Goal: Communication & Community: Answer question/provide support

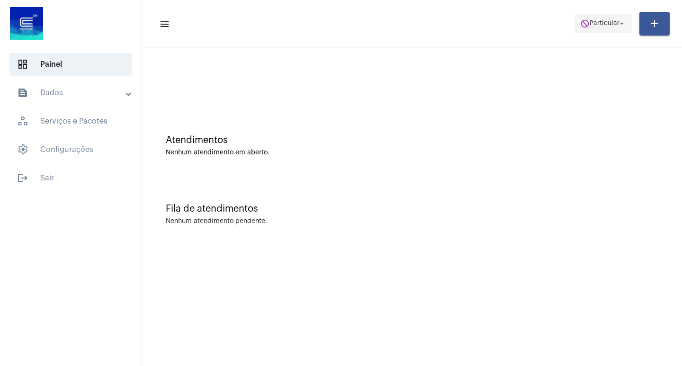
click at [594, 21] on span "Particular" at bounding box center [604, 23] width 30 height 7
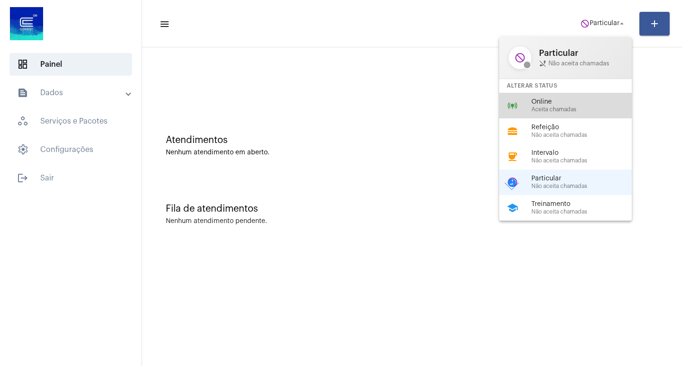
click at [585, 112] on span "Aceita chamadas" at bounding box center [585, 109] width 108 height 6
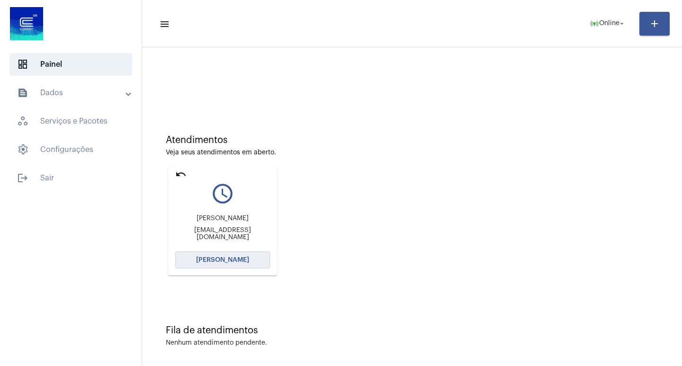
click at [223, 256] on button "[PERSON_NAME]" at bounding box center [222, 259] width 95 height 17
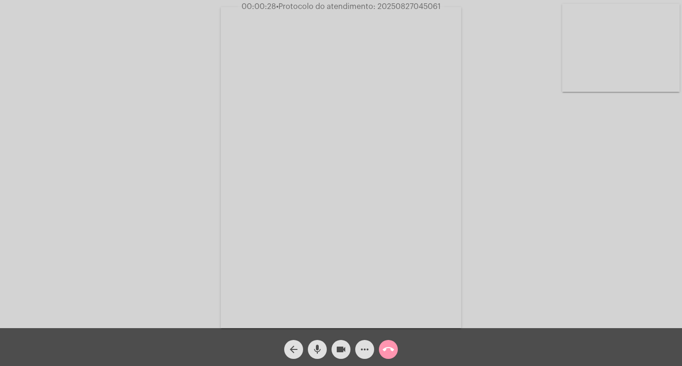
click at [319, 344] on mat-icon "mic" at bounding box center [316, 349] width 11 height 11
click at [336, 343] on span "videocam" at bounding box center [340, 349] width 11 height 19
click at [362, 351] on mat-icon "more_horiz" at bounding box center [364, 349] width 11 height 11
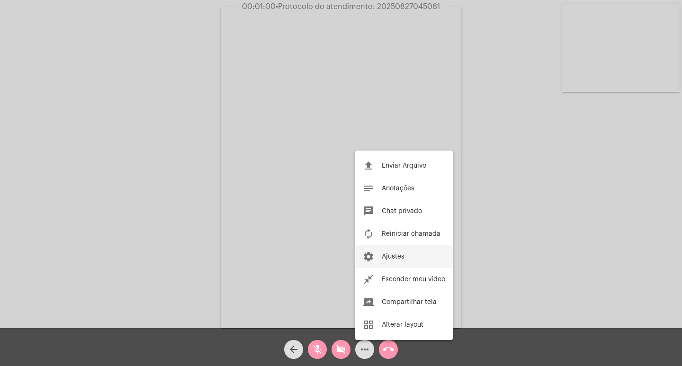
click at [399, 260] on button "settings Ajustes" at bounding box center [404, 256] width 98 height 23
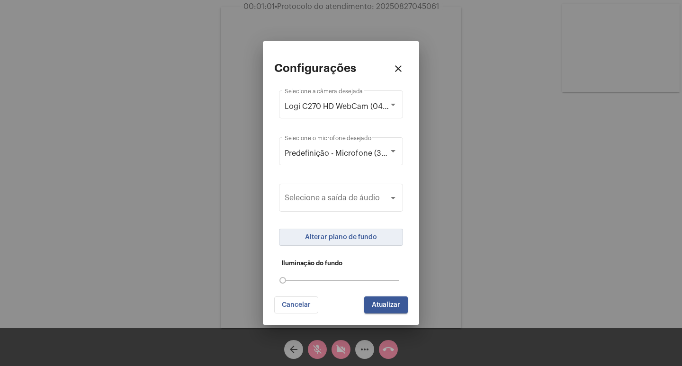
click at [361, 234] on span "Alterar plano de fundo" at bounding box center [341, 237] width 72 height 7
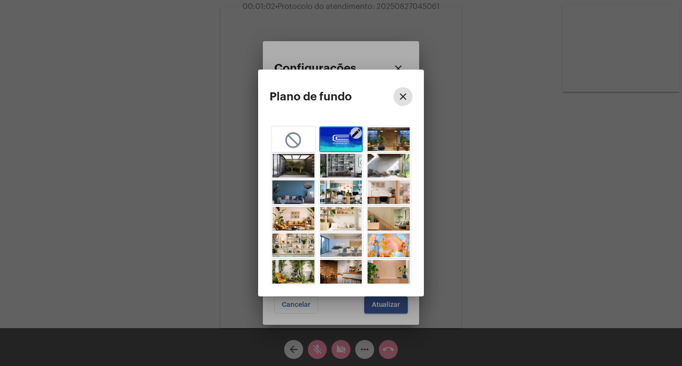
click at [349, 145] on img "button" at bounding box center [341, 139] width 42 height 24
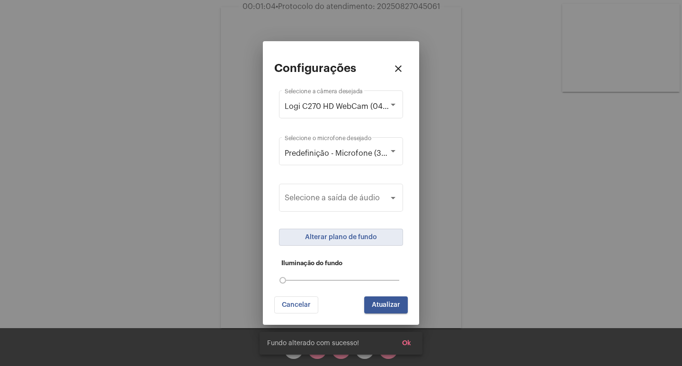
click at [379, 303] on span "Atualizar" at bounding box center [386, 305] width 28 height 7
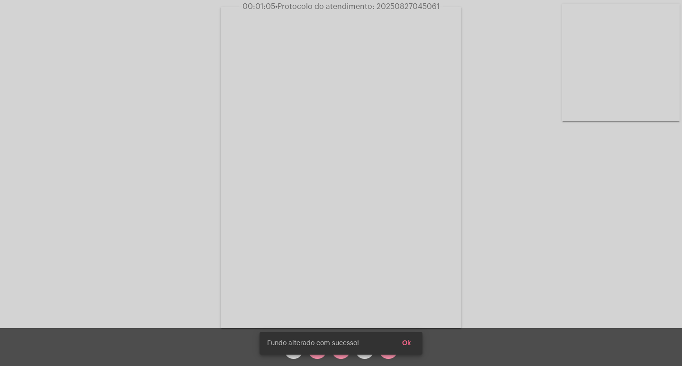
click at [338, 355] on div "Fundo alterado com sucesso! Ok" at bounding box center [341, 342] width 186 height 45
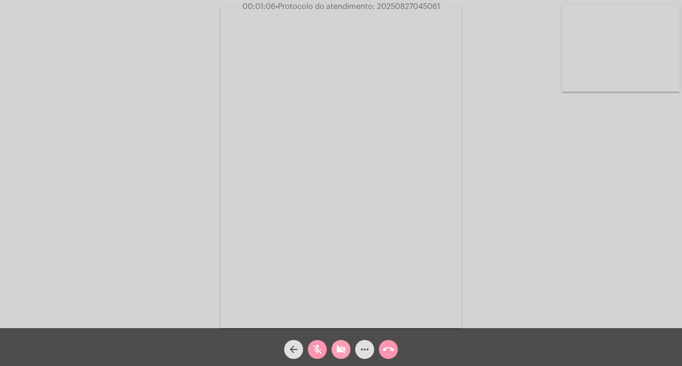
click at [339, 348] on mat-icon "videocam_off" at bounding box center [340, 349] width 11 height 11
click at [316, 345] on mat-icon "mic_off" at bounding box center [316, 349] width 11 height 11
click at [317, 341] on span "mic" at bounding box center [316, 349] width 11 height 19
click at [315, 343] on span "mic_off" at bounding box center [316, 349] width 11 height 19
click at [337, 348] on mat-icon "videocam" at bounding box center [340, 349] width 11 height 11
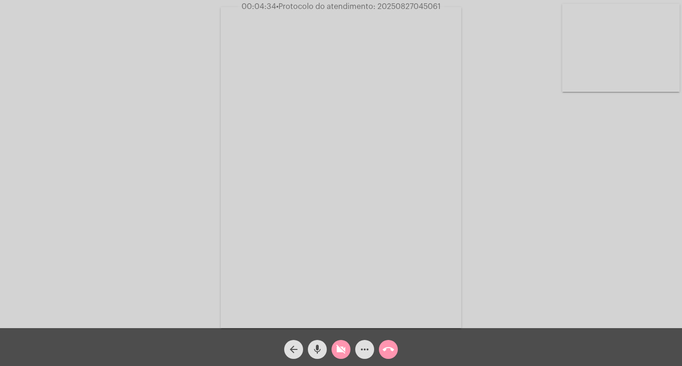
click at [314, 350] on mat-icon "mic" at bounding box center [316, 349] width 11 height 11
click at [314, 350] on mat-icon "mic_off" at bounding box center [316, 349] width 11 height 11
click at [337, 347] on mat-icon "videocam_off" at bounding box center [340, 349] width 11 height 11
click at [338, 354] on mat-icon "videocam" at bounding box center [340, 349] width 11 height 11
click at [316, 350] on mat-icon "mic" at bounding box center [316, 349] width 11 height 11
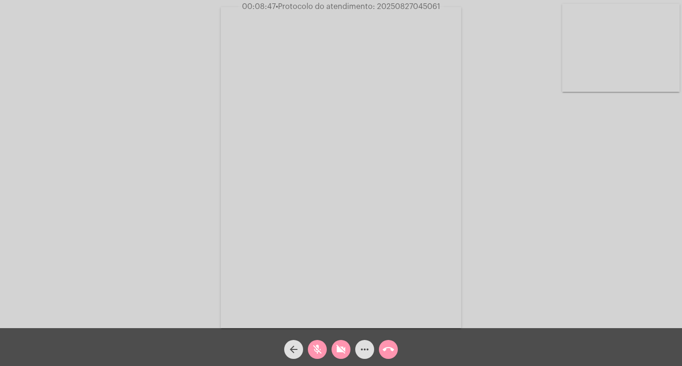
click at [369, 292] on video at bounding box center [341, 167] width 240 height 321
click at [317, 355] on mat-icon "mic_off" at bounding box center [316, 349] width 11 height 11
click at [341, 349] on mat-icon "videocam_off" at bounding box center [340, 349] width 11 height 11
click at [384, 347] on mat-icon "call_end" at bounding box center [387, 349] width 11 height 11
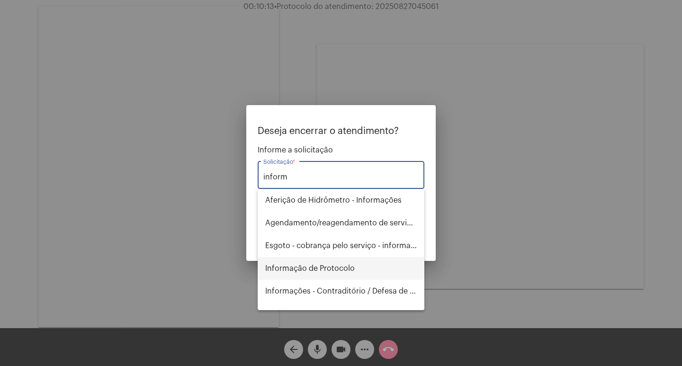
click at [343, 269] on span "Informação de Protocolo" at bounding box center [340, 268] width 151 height 23
type input "Informação de Protocolo"
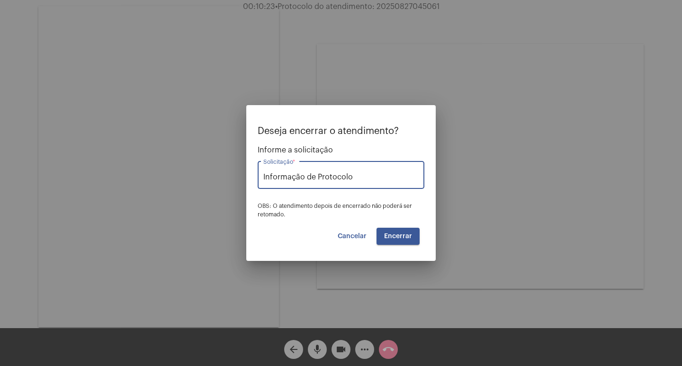
click at [389, 241] on button "Encerrar" at bounding box center [397, 236] width 43 height 17
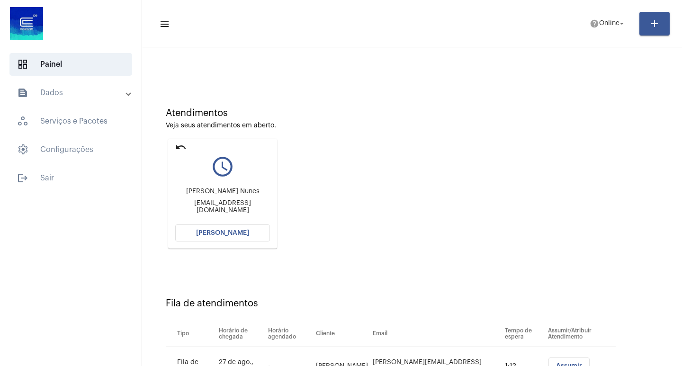
scroll to position [72, 0]
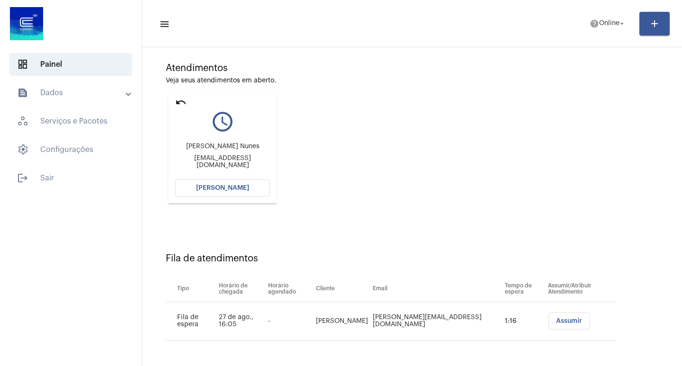
click at [237, 188] on span "[PERSON_NAME]" at bounding box center [222, 188] width 53 height 7
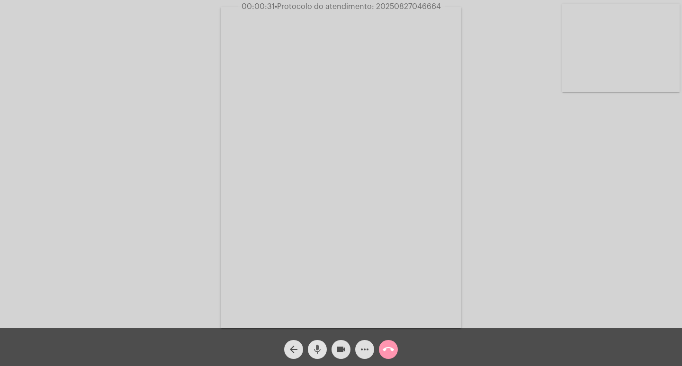
click at [313, 349] on mat-icon "mic" at bounding box center [316, 349] width 11 height 11
click at [315, 354] on mat-icon "mic_off" at bounding box center [316, 349] width 11 height 11
click at [313, 351] on mat-icon "mic" at bounding box center [316, 349] width 11 height 11
click at [332, 343] on div "videocam" at bounding box center [341, 347] width 24 height 24
drag, startPoint x: 333, startPoint y: 344, endPoint x: 327, endPoint y: 347, distance: 7.6
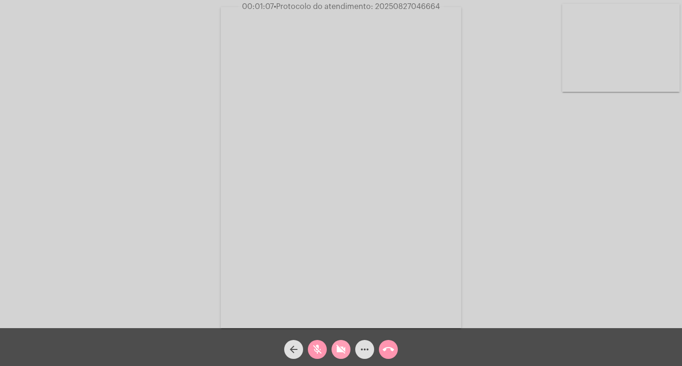
click at [333, 344] on button "videocam_off" at bounding box center [340, 349] width 19 height 19
click at [327, 347] on div "mic_off" at bounding box center [317, 347] width 24 height 24
click at [336, 347] on mat-icon "videocam" at bounding box center [340, 349] width 11 height 11
click at [308, 343] on div "mic" at bounding box center [317, 347] width 24 height 24
click at [341, 350] on mat-icon "videocam_off" at bounding box center [340, 349] width 11 height 11
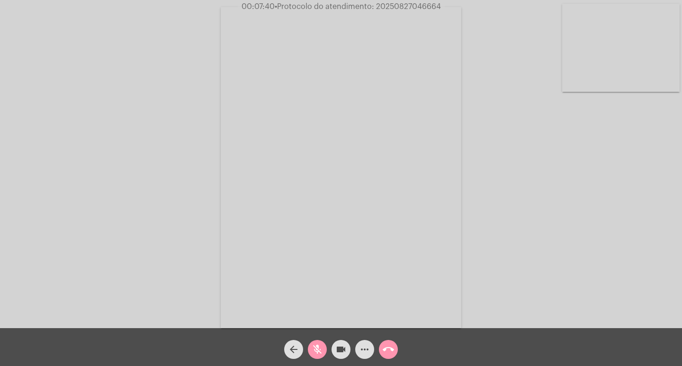
click at [367, 343] on span "more_horiz" at bounding box center [364, 349] width 11 height 19
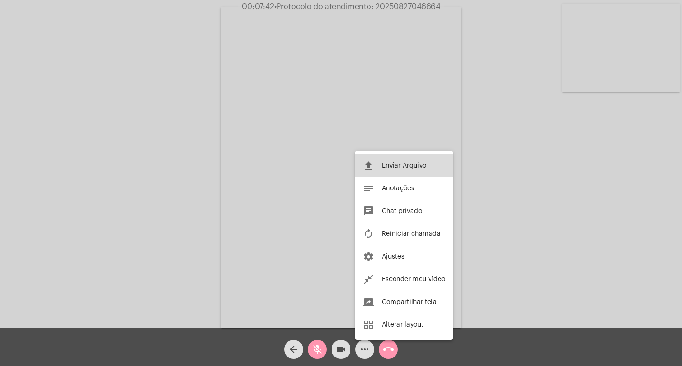
click at [397, 165] on span "Enviar Arquivo" at bounding box center [403, 165] width 44 height 7
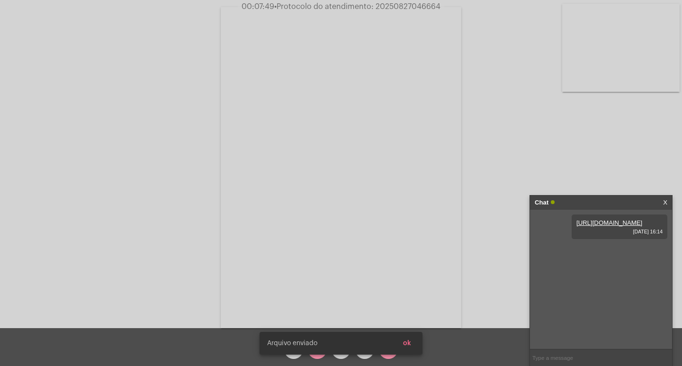
click at [316, 357] on div "[PERSON_NAME] enviado ok" at bounding box center [341, 342] width 186 height 45
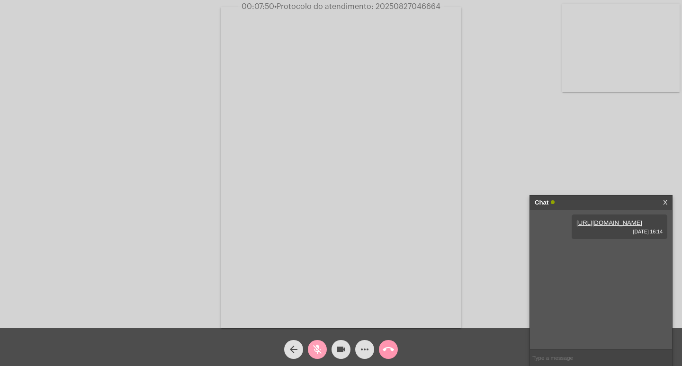
click at [316, 357] on span "mic_off" at bounding box center [316, 349] width 11 height 19
click at [342, 345] on mat-icon "videocam" at bounding box center [340, 349] width 11 height 11
click at [320, 345] on mat-icon "mic" at bounding box center [316, 349] width 11 height 11
click at [316, 349] on mat-icon "mic_off" at bounding box center [316, 349] width 11 height 11
click at [345, 346] on mat-icon "videocam_off" at bounding box center [340, 349] width 11 height 11
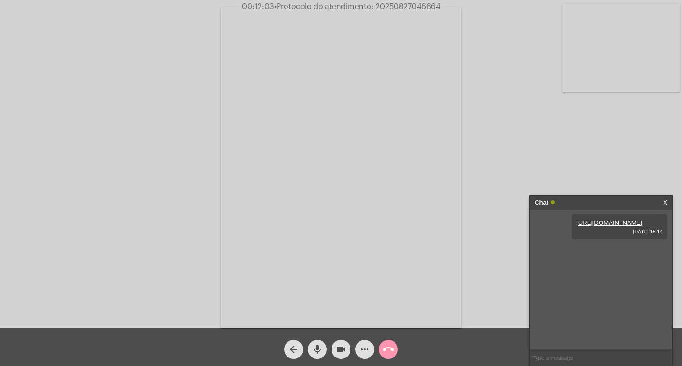
click at [378, 6] on span "• Protocolo do atendimento: 20250827046664" at bounding box center [357, 7] width 166 height 8
copy span "20250827046664"
click at [367, 350] on mat-icon "more_horiz" at bounding box center [364, 349] width 11 height 11
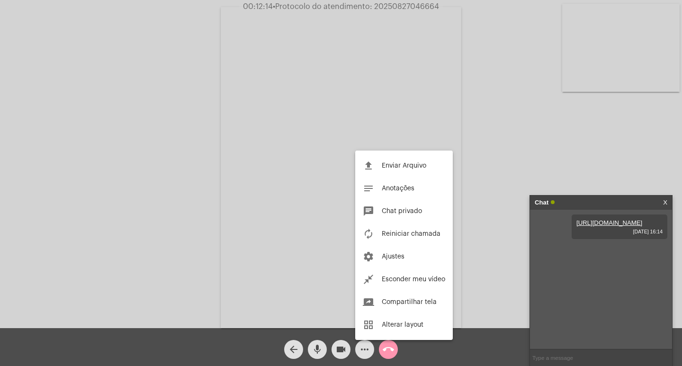
click at [385, 353] on div at bounding box center [341, 183] width 682 height 366
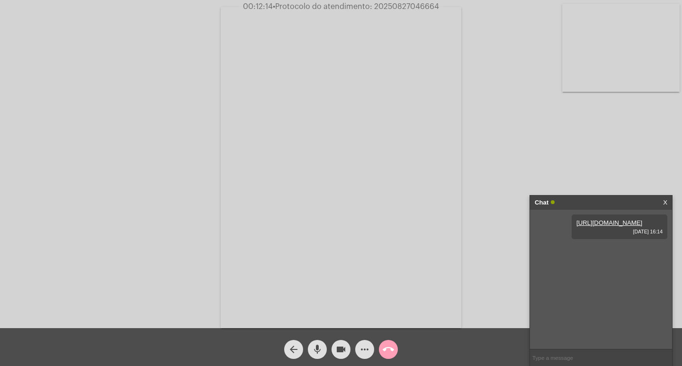
click at [385, 353] on mat-icon "call_end" at bounding box center [387, 349] width 11 height 11
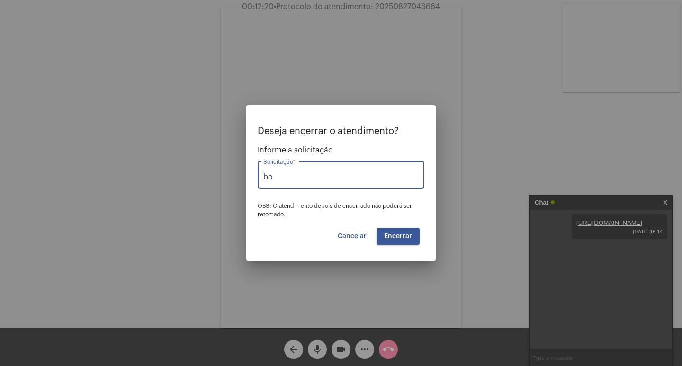
type input "b"
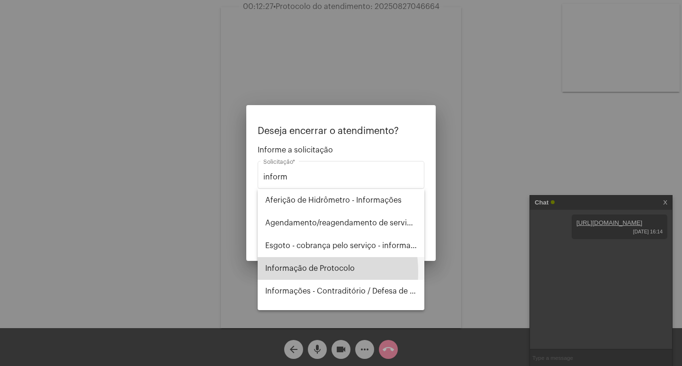
click at [285, 272] on span "Informação de Protocolo" at bounding box center [340, 268] width 151 height 23
type input "Informação de Protocolo"
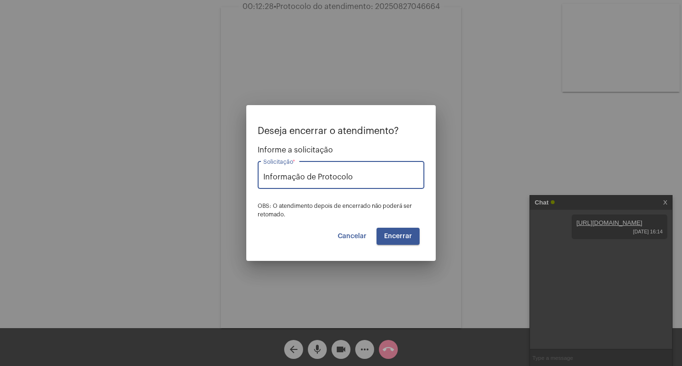
click at [404, 239] on span "Encerrar" at bounding box center [398, 236] width 28 height 7
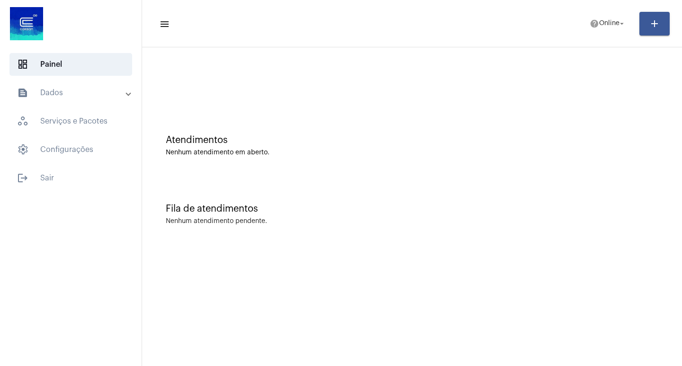
click at [332, 140] on div "Atendimentos" at bounding box center [412, 140] width 492 height 10
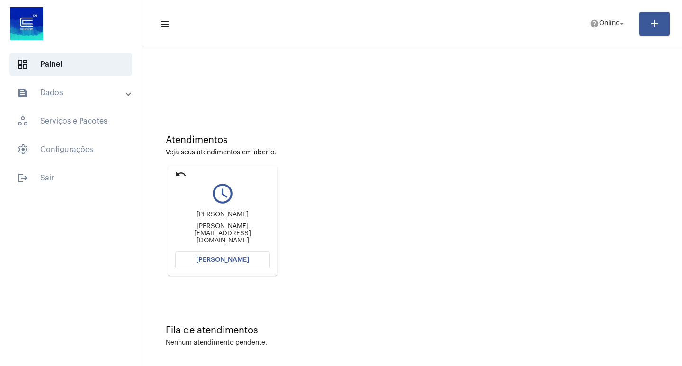
click at [210, 264] on button "[PERSON_NAME]" at bounding box center [222, 259] width 95 height 17
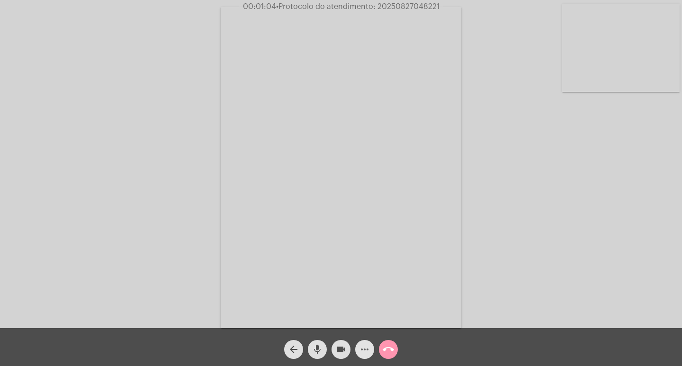
click at [363, 346] on mat-icon "more_horiz" at bounding box center [364, 349] width 11 height 11
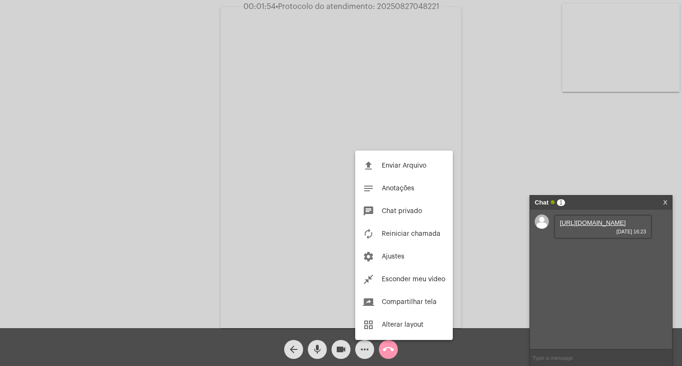
click at [600, 231] on div at bounding box center [341, 183] width 682 height 366
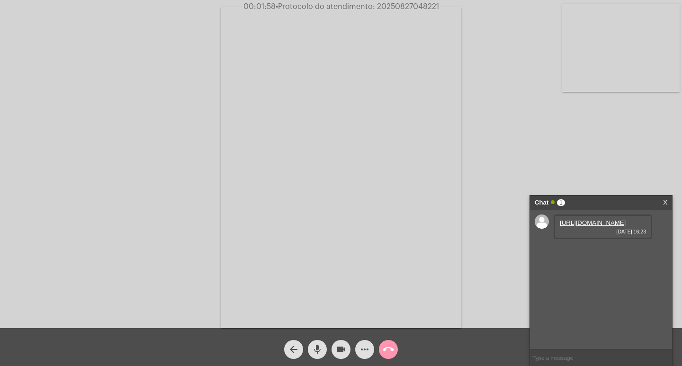
click at [598, 226] on link "[URL][DOMAIN_NAME]" at bounding box center [592, 222] width 66 height 7
click at [52, 181] on div "Acessando Câmera e Microfone..." at bounding box center [341, 166] width 680 height 328
click at [362, 348] on mat-icon "more_horiz" at bounding box center [364, 349] width 11 height 11
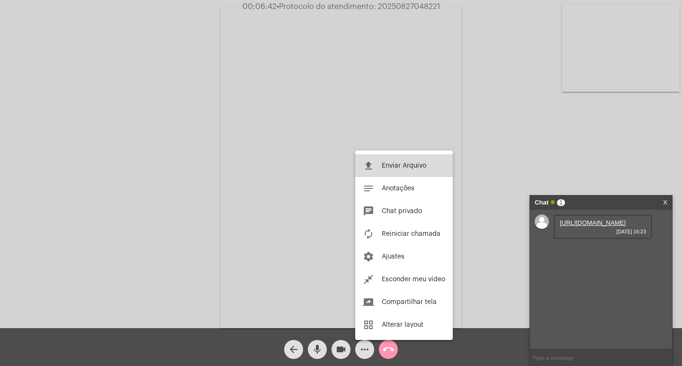
click at [391, 163] on span "Enviar Arquivo" at bounding box center [403, 165] width 44 height 7
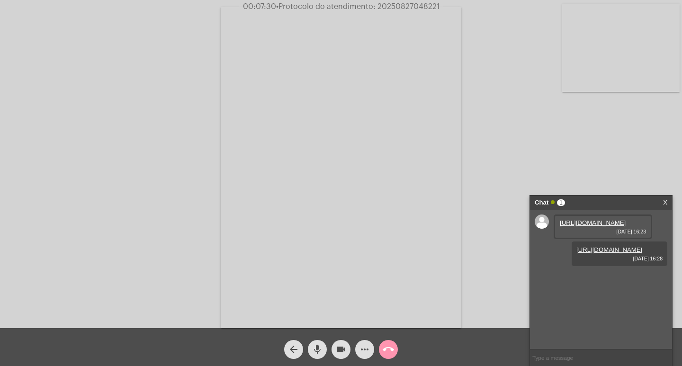
click at [318, 343] on span "mic" at bounding box center [316, 349] width 11 height 19
click at [322, 351] on mat-icon "mic_off" at bounding box center [316, 349] width 11 height 11
click at [322, 351] on mat-icon "mic" at bounding box center [316, 349] width 11 height 11
click at [317, 348] on mat-icon "mic_off" at bounding box center [316, 349] width 11 height 11
click at [317, 348] on mat-icon "mic" at bounding box center [316, 349] width 11 height 11
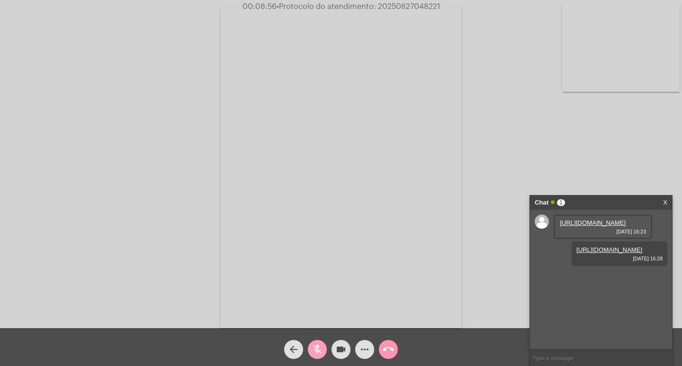
click at [315, 348] on mat-icon "mic_off" at bounding box center [316, 349] width 11 height 11
click at [315, 348] on mat-icon "mic" at bounding box center [316, 349] width 11 height 11
click at [314, 348] on mat-icon "mic_off" at bounding box center [316, 349] width 11 height 11
click at [311, 344] on button "mic" at bounding box center [317, 349] width 19 height 19
click at [320, 345] on mat-icon "mic_off" at bounding box center [316, 349] width 11 height 11
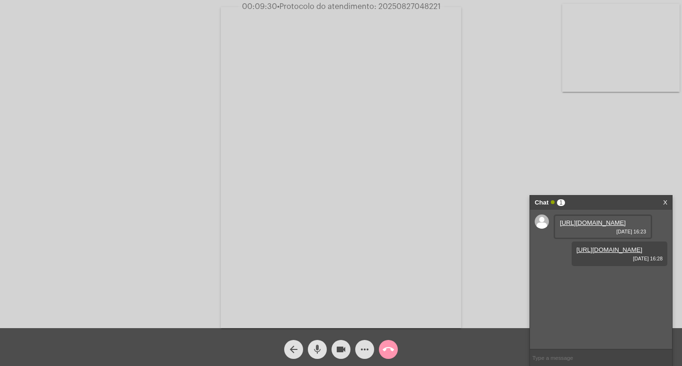
click at [320, 345] on mat-icon "mic" at bounding box center [316, 349] width 11 height 11
click at [315, 348] on mat-icon "mic_off" at bounding box center [316, 349] width 11 height 11
click at [315, 347] on mat-icon "mic" at bounding box center [316, 349] width 11 height 11
click at [367, 346] on mat-icon "more_horiz" at bounding box center [364, 349] width 11 height 11
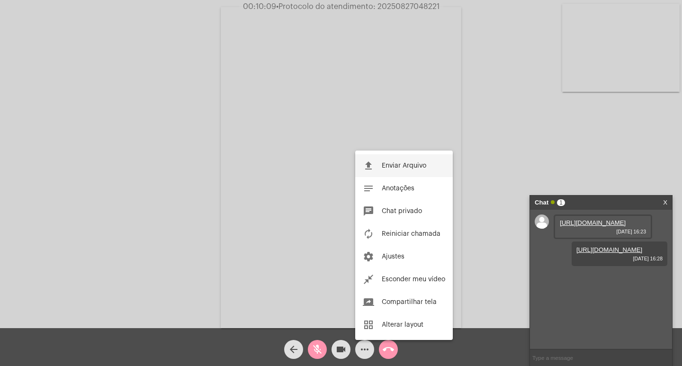
click at [385, 170] on button "file_upload Enviar Arquivo" at bounding box center [404, 165] width 98 height 23
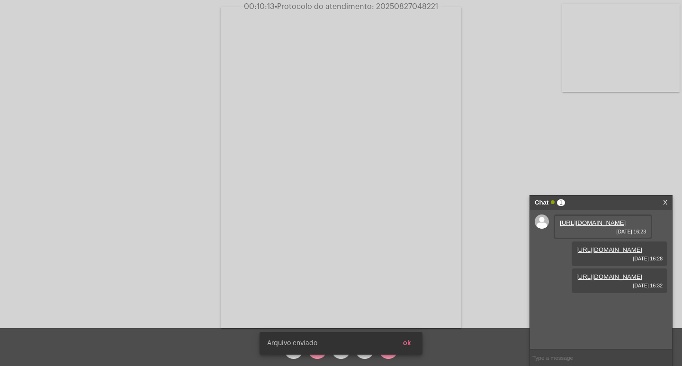
scroll to position [8, 0]
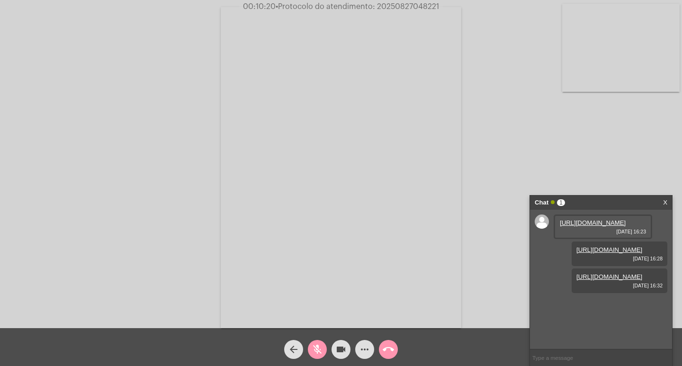
click at [321, 347] on mat-icon "mic_off" at bounding box center [316, 349] width 11 height 11
click at [393, 350] on mat-icon "call_end" at bounding box center [387, 349] width 11 height 11
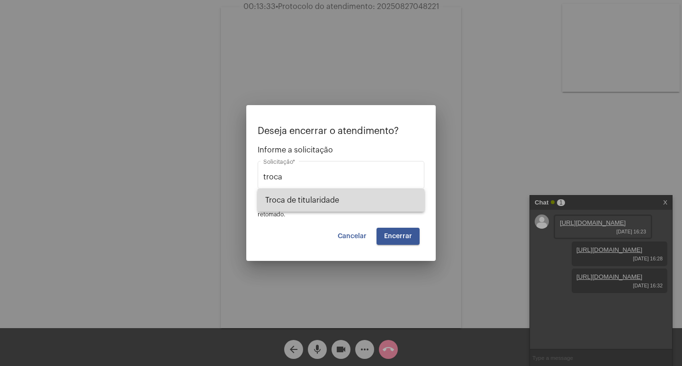
click at [333, 206] on span "Troca de titularidade" at bounding box center [340, 200] width 151 height 23
type input "Troca de titularidade"
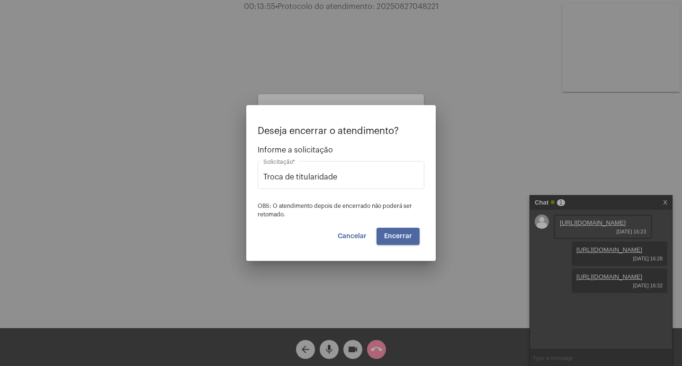
click at [399, 237] on span "Encerrar" at bounding box center [398, 236] width 28 height 7
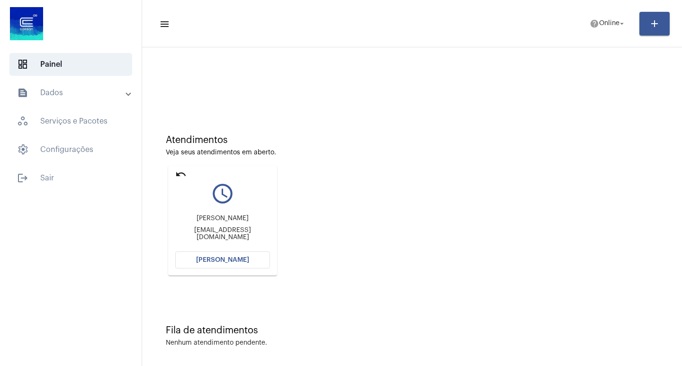
click at [182, 171] on mat-icon "undo" at bounding box center [180, 174] width 11 height 11
drag, startPoint x: 180, startPoint y: 172, endPoint x: 182, endPoint y: 167, distance: 5.5
click at [180, 170] on mat-icon "undo" at bounding box center [180, 174] width 11 height 11
click at [179, 171] on mat-icon "undo" at bounding box center [180, 174] width 11 height 11
click at [176, 175] on mat-icon "undo" at bounding box center [180, 174] width 11 height 11
